Goal: Task Accomplishment & Management: Manage account settings

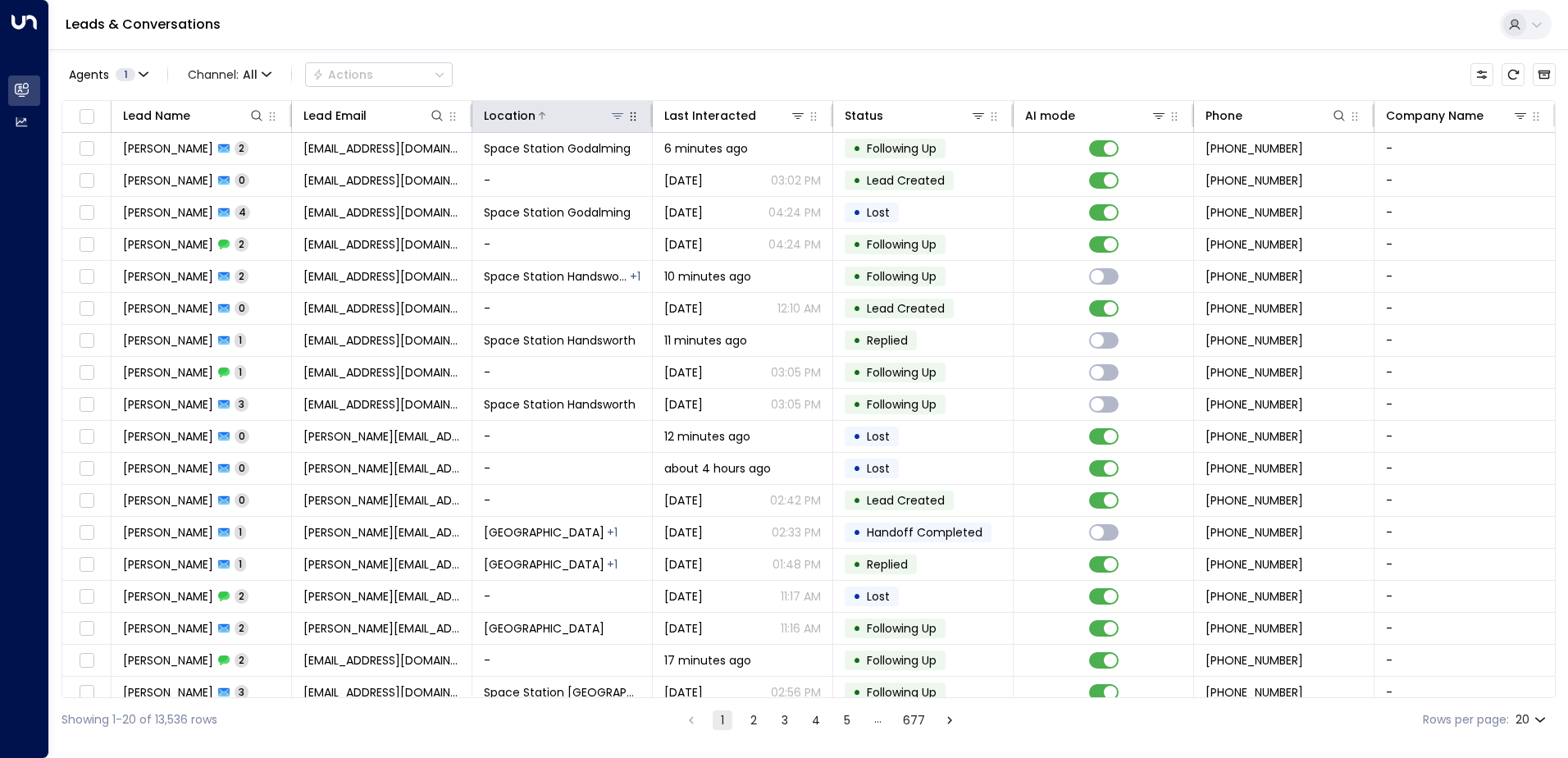
click at [616, 116] on icon at bounding box center [617, 116] width 12 height 5
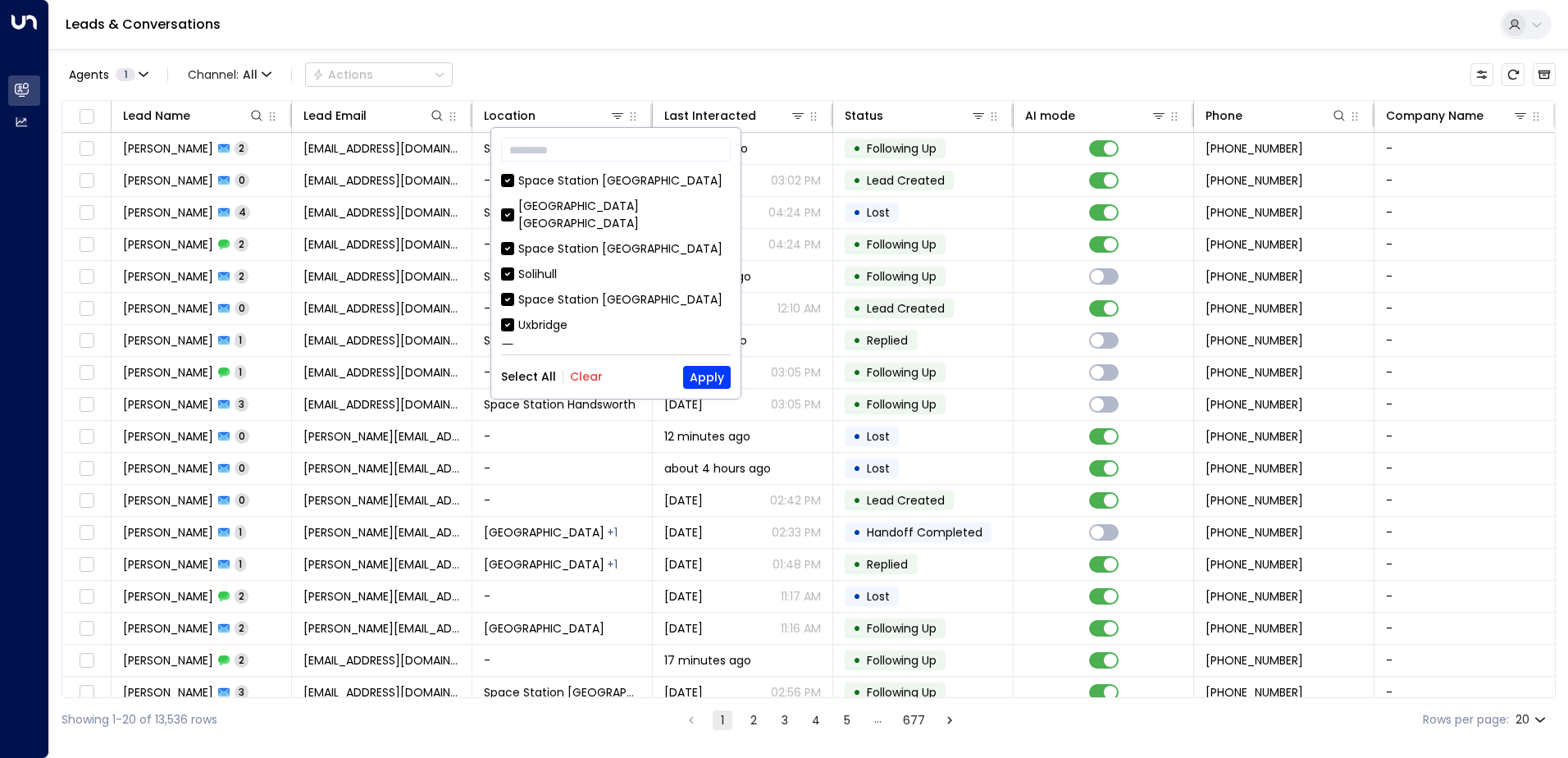
click at [585, 374] on button "Clear" at bounding box center [586, 376] width 32 height 14
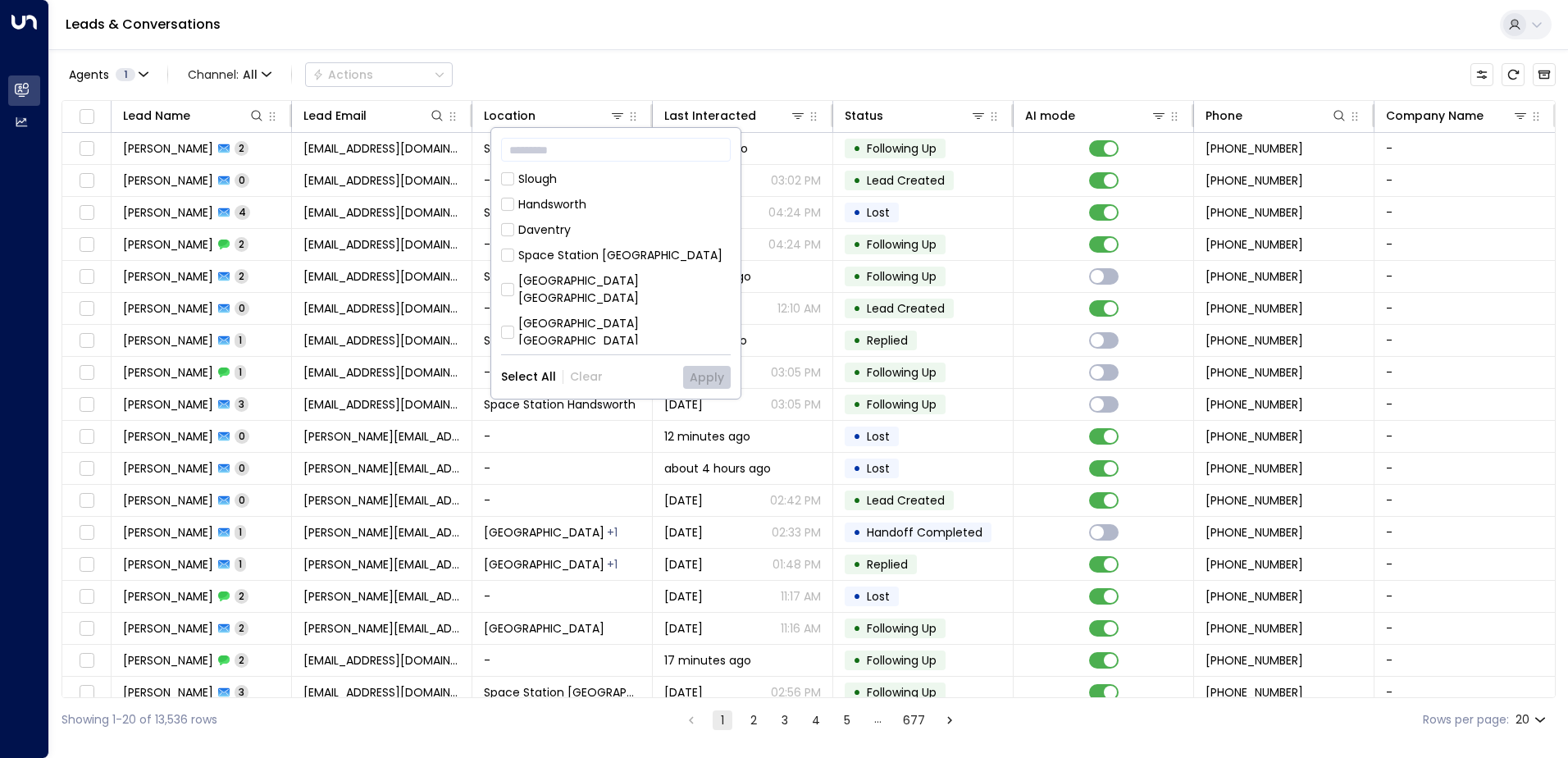
scroll to position [820, 0]
drag, startPoint x: 622, startPoint y: 296, endPoint x: 633, endPoint y: 326, distance: 32.0
click at [622, 379] on div "Space Station [GEOGRAPHIC_DATA]" at bounding box center [620, 387] width 204 height 17
click at [706, 373] on button "Apply" at bounding box center [706, 376] width 48 height 23
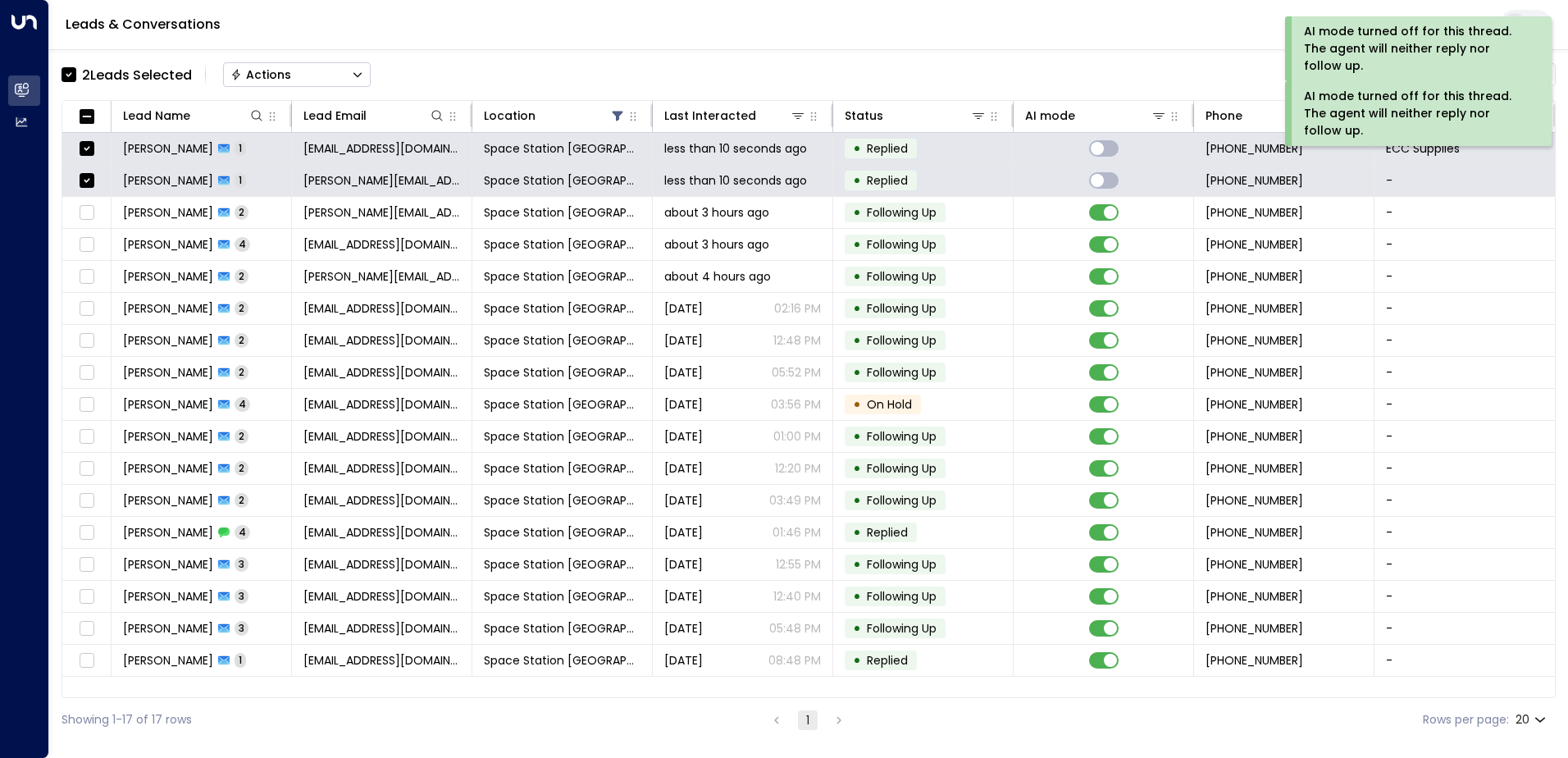
click at [289, 84] on button "Actions" at bounding box center [297, 74] width 148 height 24
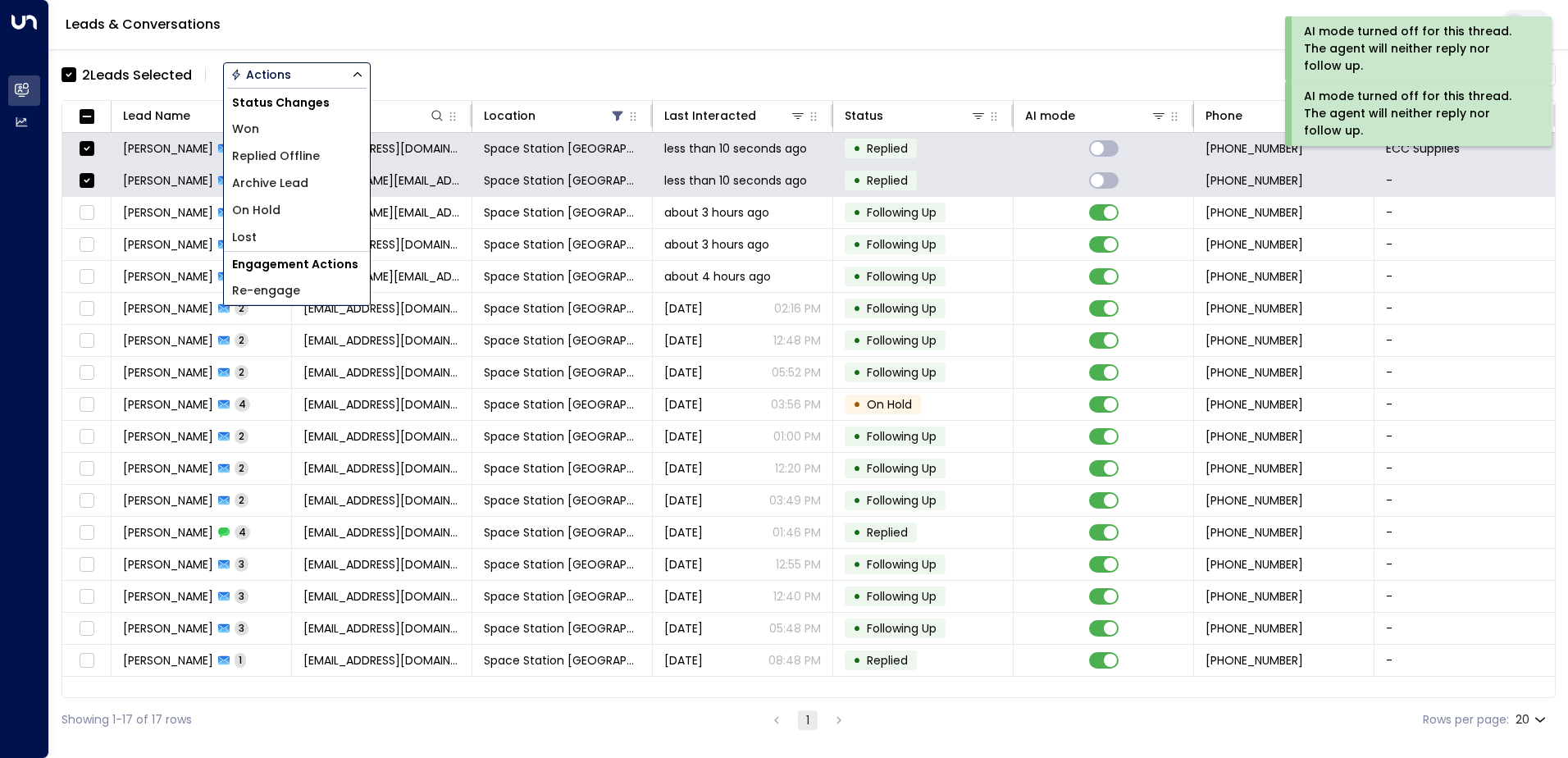
click at [286, 161] on span "Replied Offline" at bounding box center [275, 156] width 88 height 17
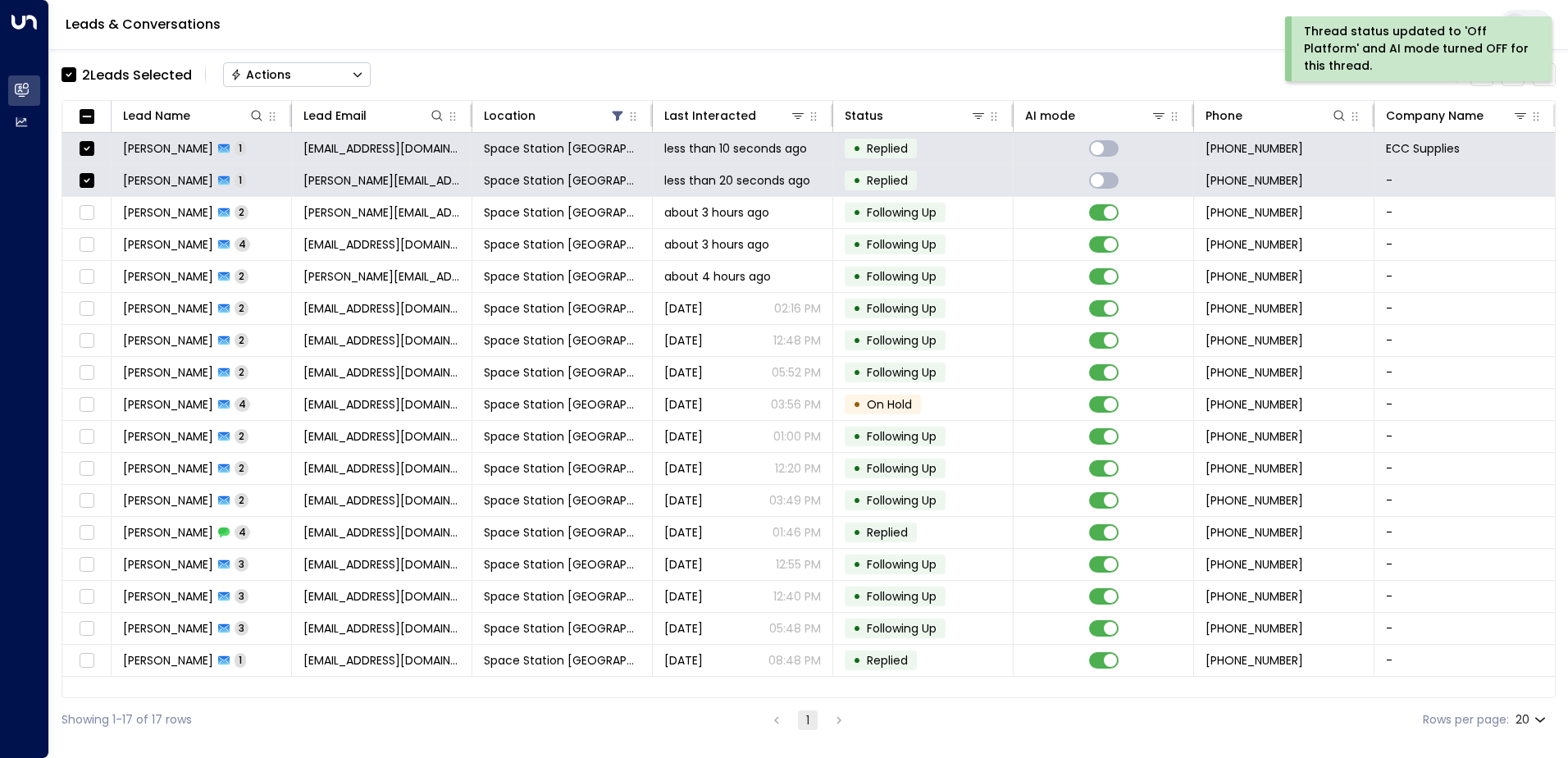
click at [277, 80] on div "Actions" at bounding box center [260, 75] width 60 height 14
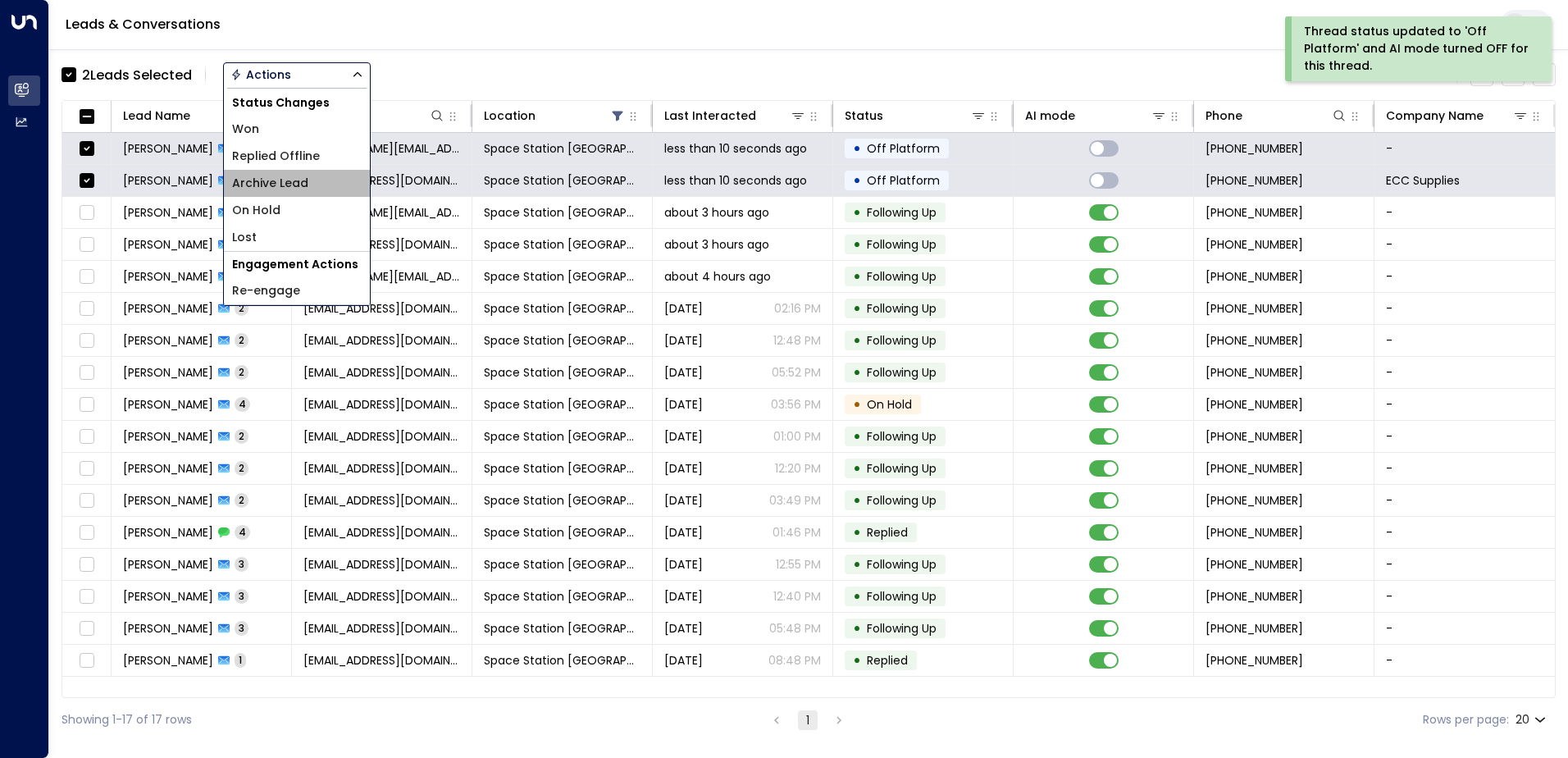
click at [270, 183] on span "Archive Lead" at bounding box center [270, 183] width 77 height 17
